Goal: Find specific page/section

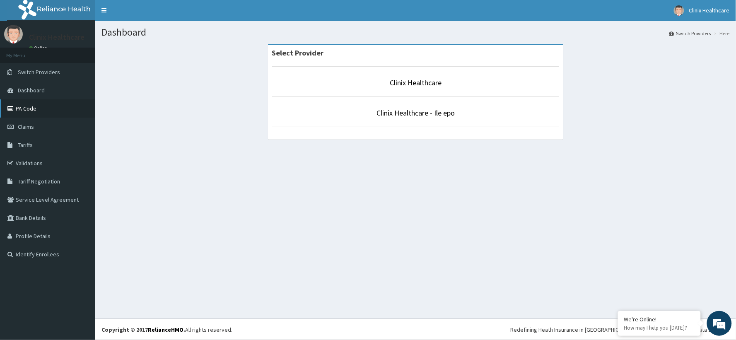
click at [28, 108] on link "PA Code" at bounding box center [47, 108] width 95 height 18
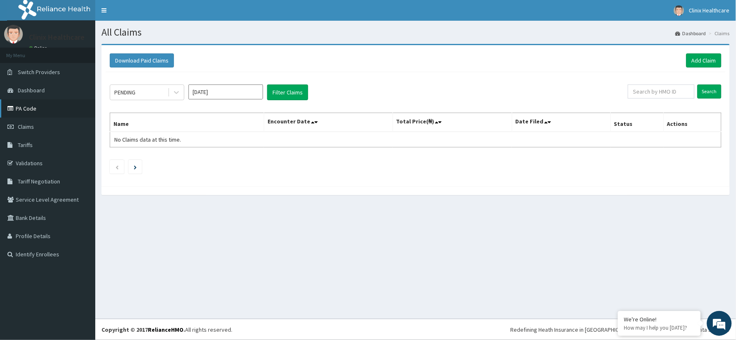
click at [28, 106] on link "PA Code" at bounding box center [47, 108] width 95 height 18
